Goal: Information Seeking & Learning: Learn about a topic

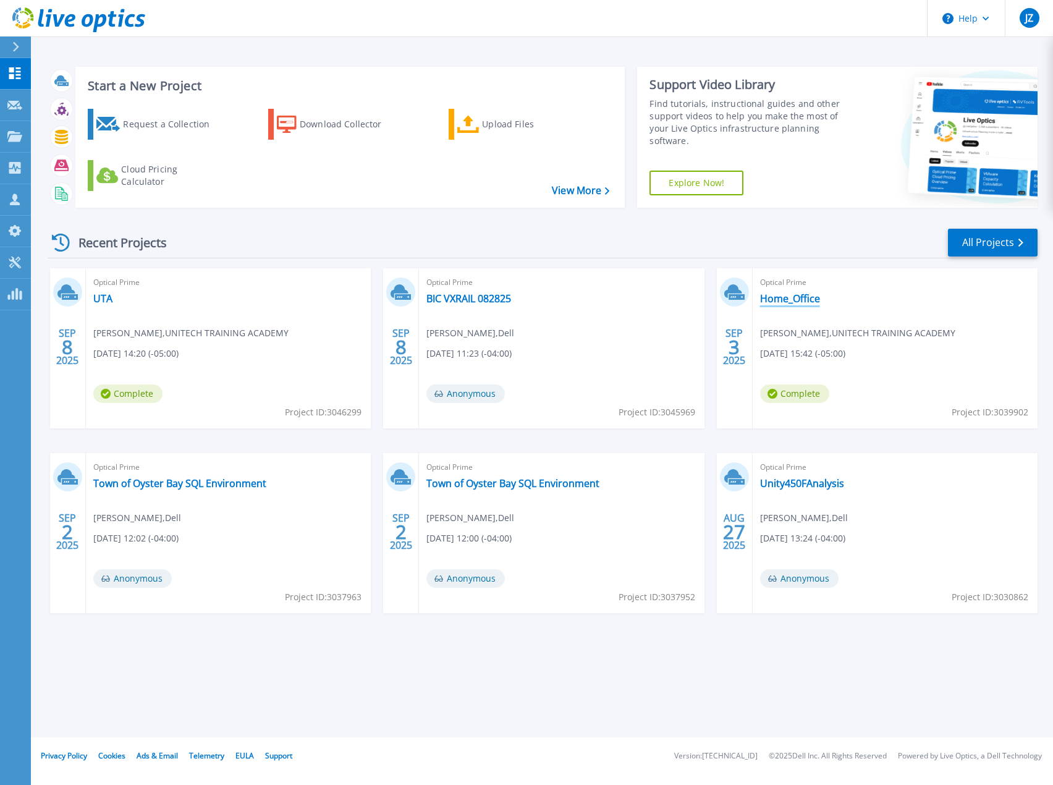
click at [789, 298] on link "Home_Office" at bounding box center [790, 298] width 60 height 12
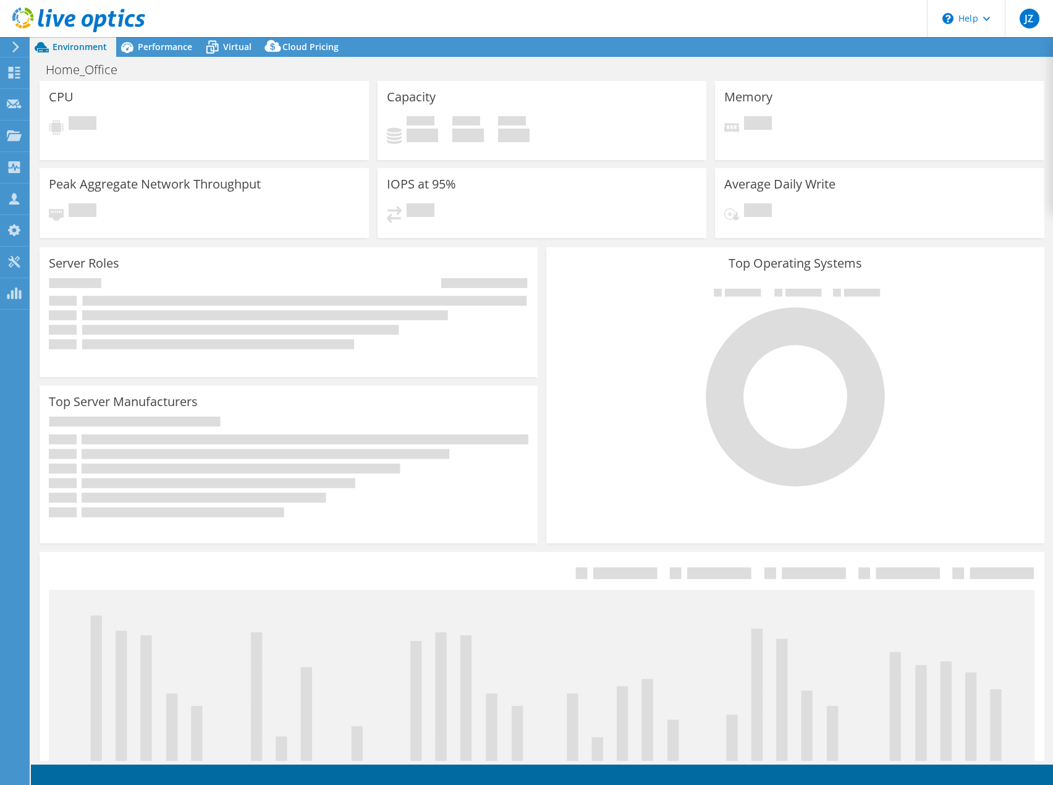
select select "USD"
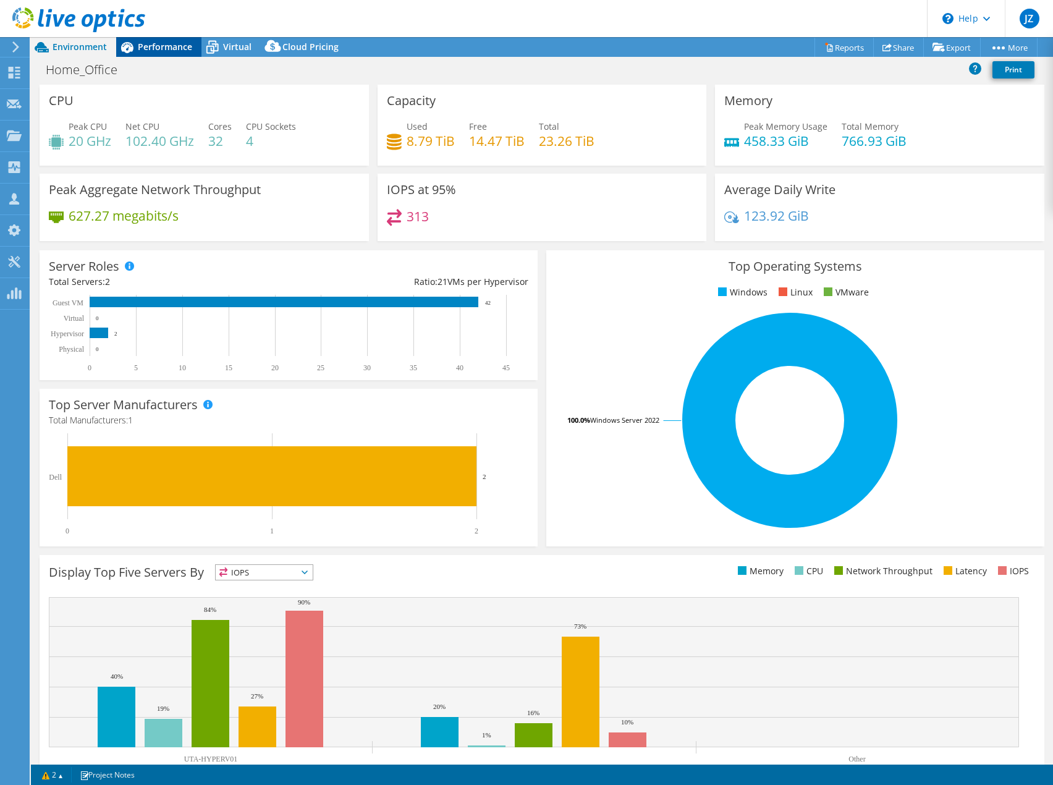
click at [174, 46] on span "Performance" at bounding box center [165, 47] width 54 height 12
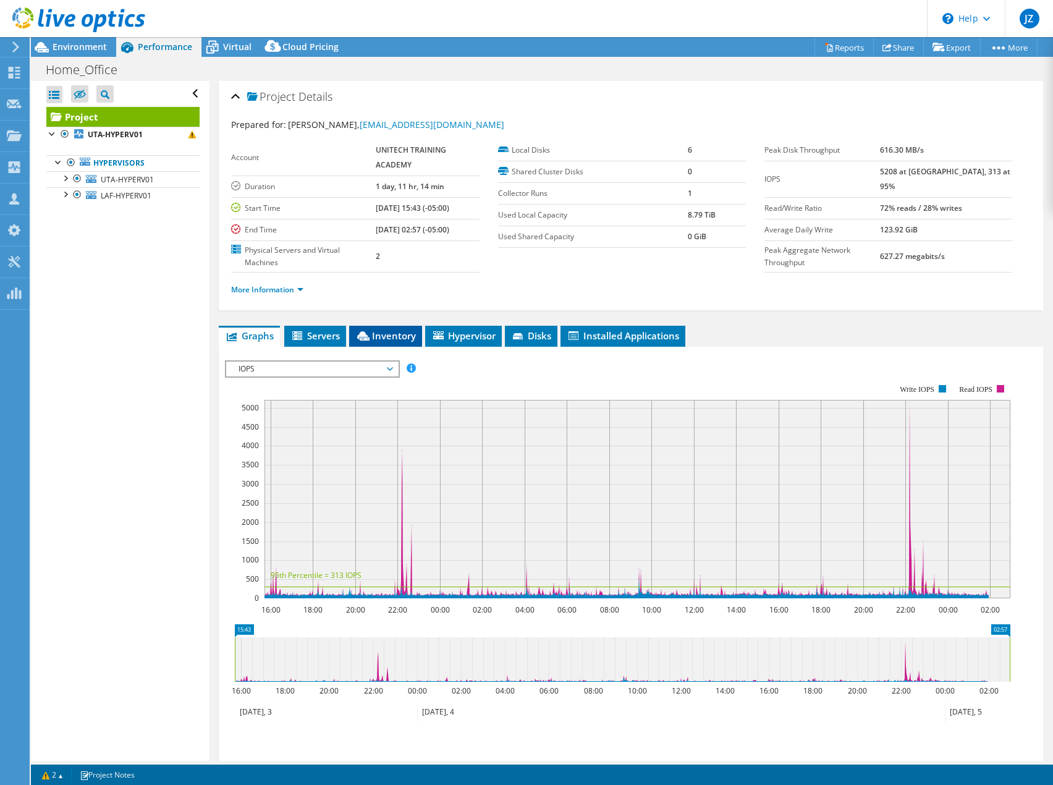
click at [395, 343] on li "Inventory" at bounding box center [385, 336] width 73 height 21
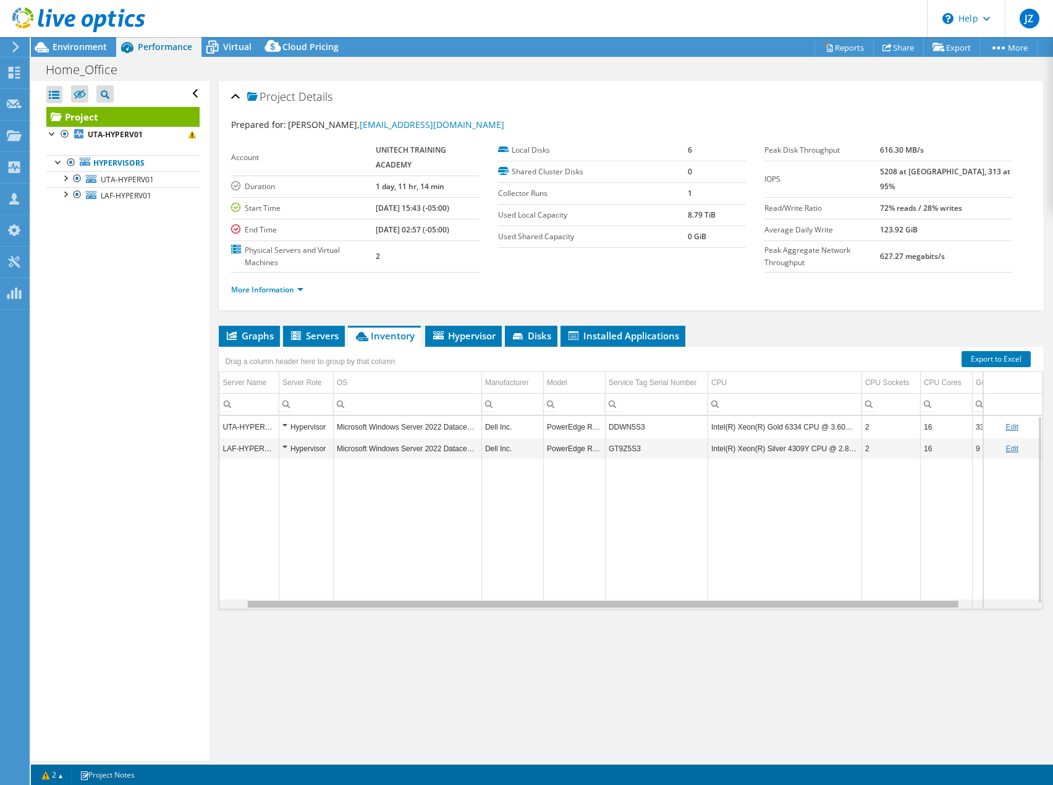
scroll to position [0, 115]
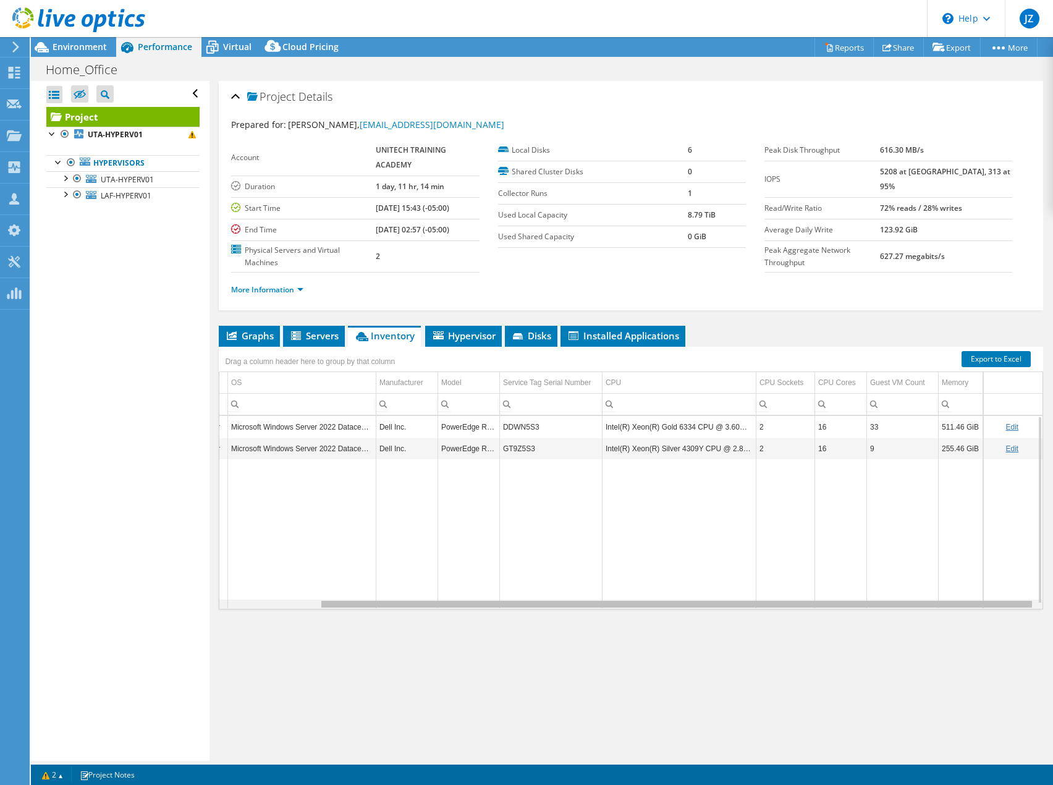
drag, startPoint x: 696, startPoint y: 608, endPoint x: 848, endPoint y: 612, distance: 152.1
click at [848, 612] on body "JZ Partner Team Member Jordan Zubal jzubal@redesign-group.com redesign My Profi…" at bounding box center [526, 392] width 1053 height 785
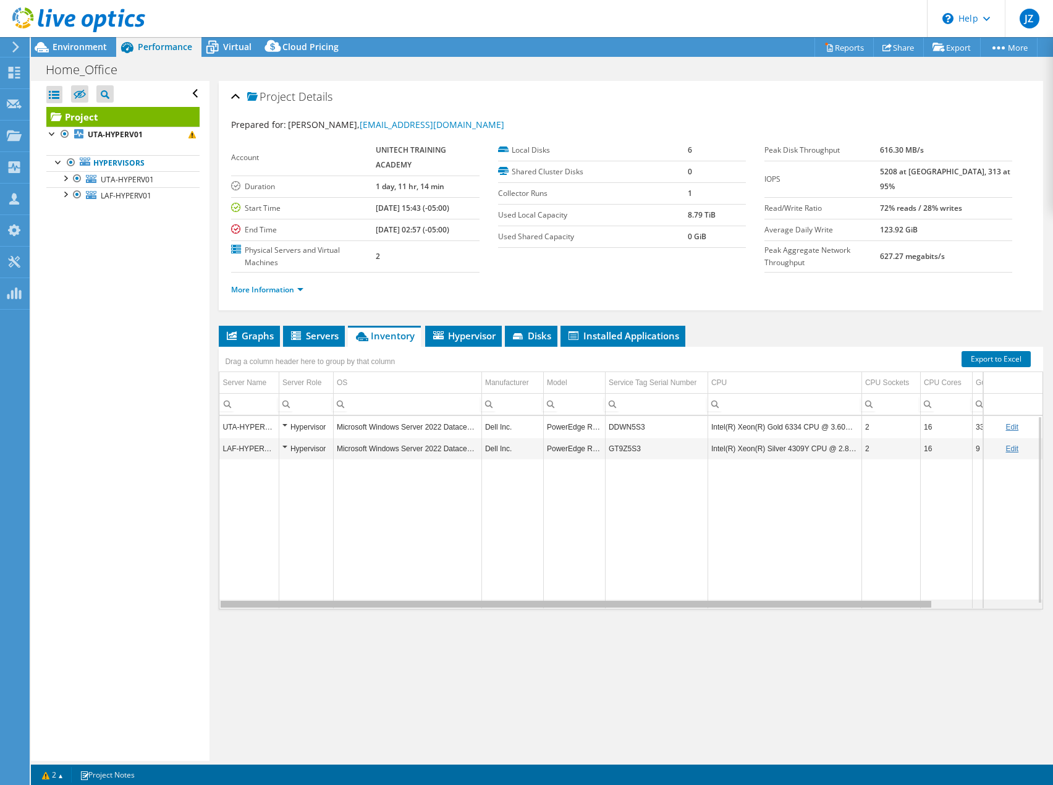
drag, startPoint x: 853, startPoint y: 601, endPoint x: 645, endPoint y: 601, distance: 207.6
click at [645, 601] on body "JZ Partner Team Member Jordan Zubal jzubal@redesign-group.com redesign My Profi…" at bounding box center [526, 392] width 1053 height 785
click at [246, 336] on span "Graphs" at bounding box center [249, 335] width 49 height 12
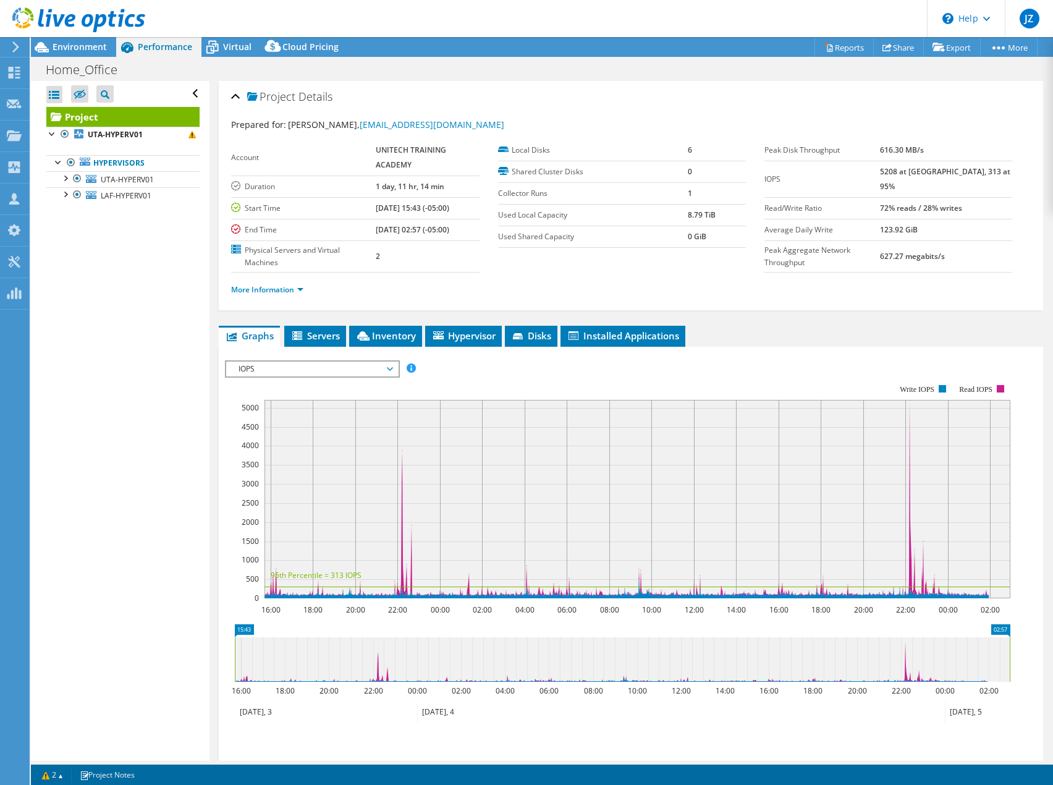
click at [532, 372] on rect at bounding box center [617, 491] width 785 height 247
click at [305, 334] on icon at bounding box center [298, 336] width 12 height 11
